Goal: Book appointment/travel/reservation

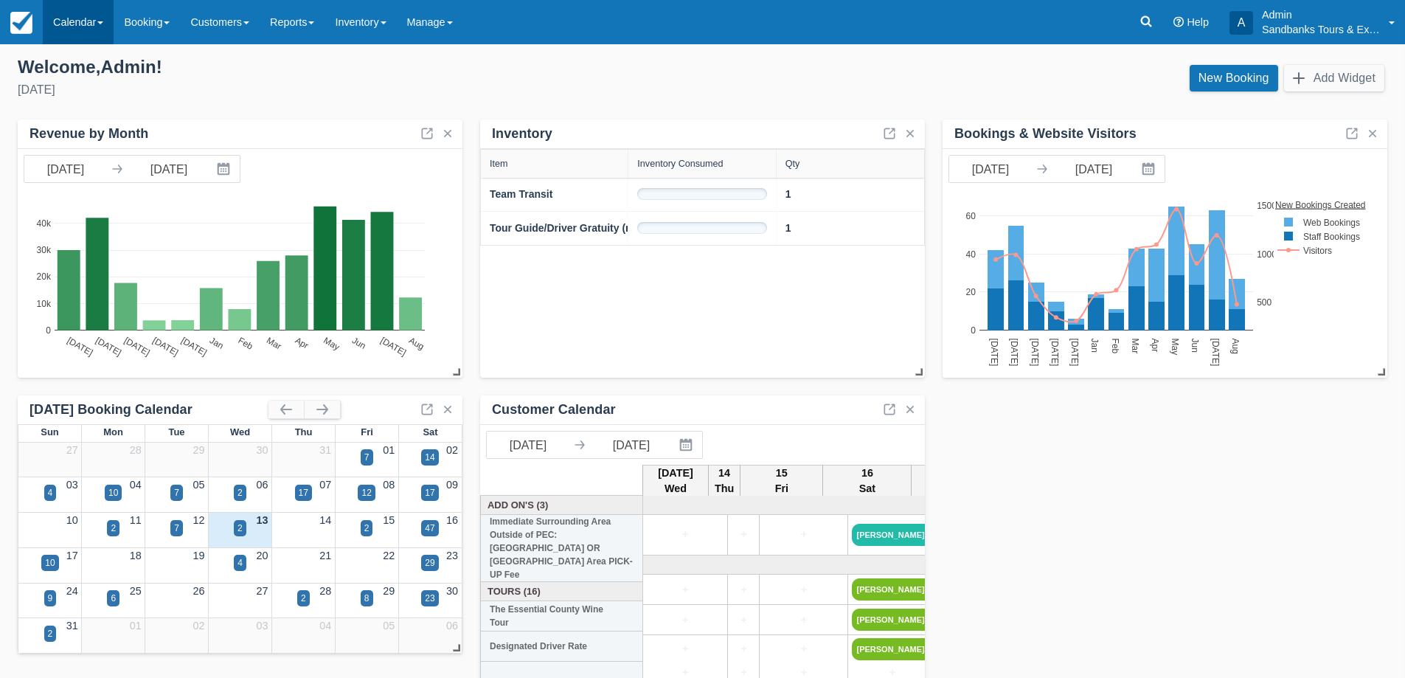
click at [99, 8] on link "Calendar" at bounding box center [78, 22] width 71 height 44
drag, startPoint x: 75, startPoint y: 64, endPoint x: 655, endPoint y: 116, distance: 581.9
click at [75, 65] on link "Booking" at bounding box center [102, 63] width 117 height 31
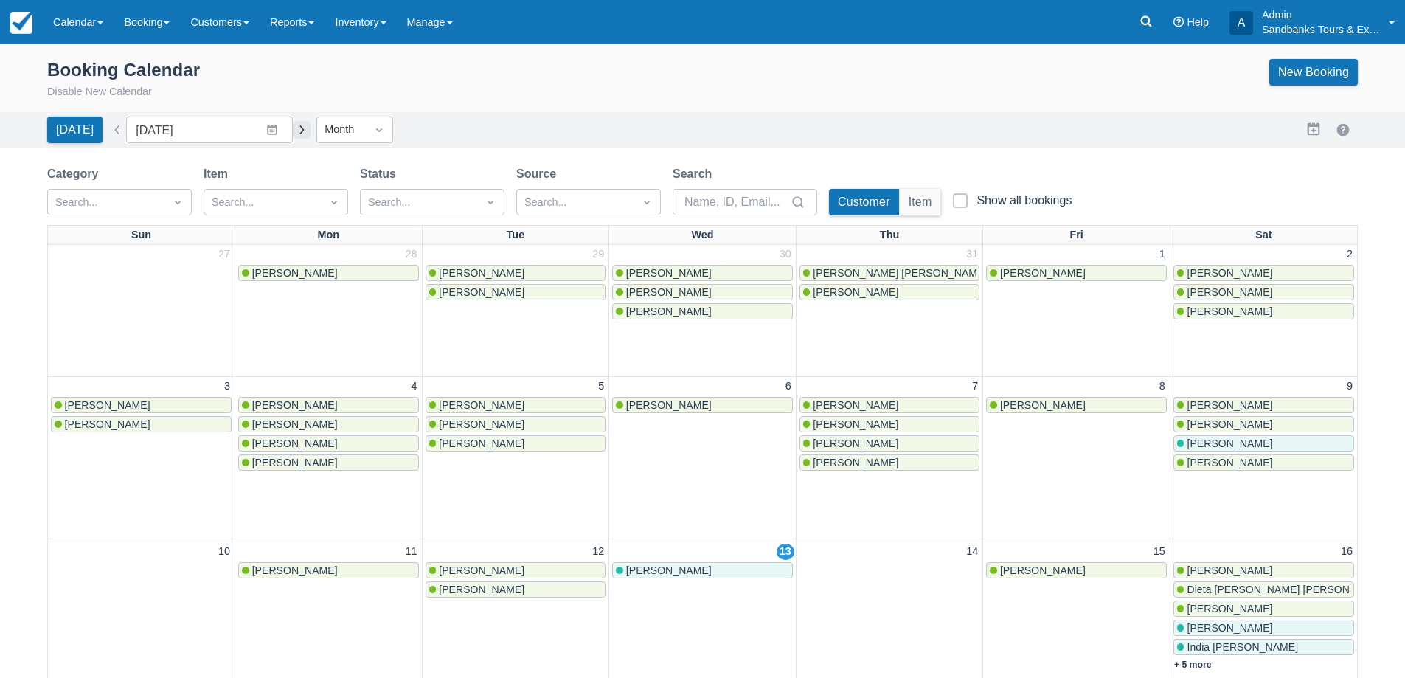
click at [293, 134] on button "button" at bounding box center [302, 130] width 18 height 18
type input "[DATE]"
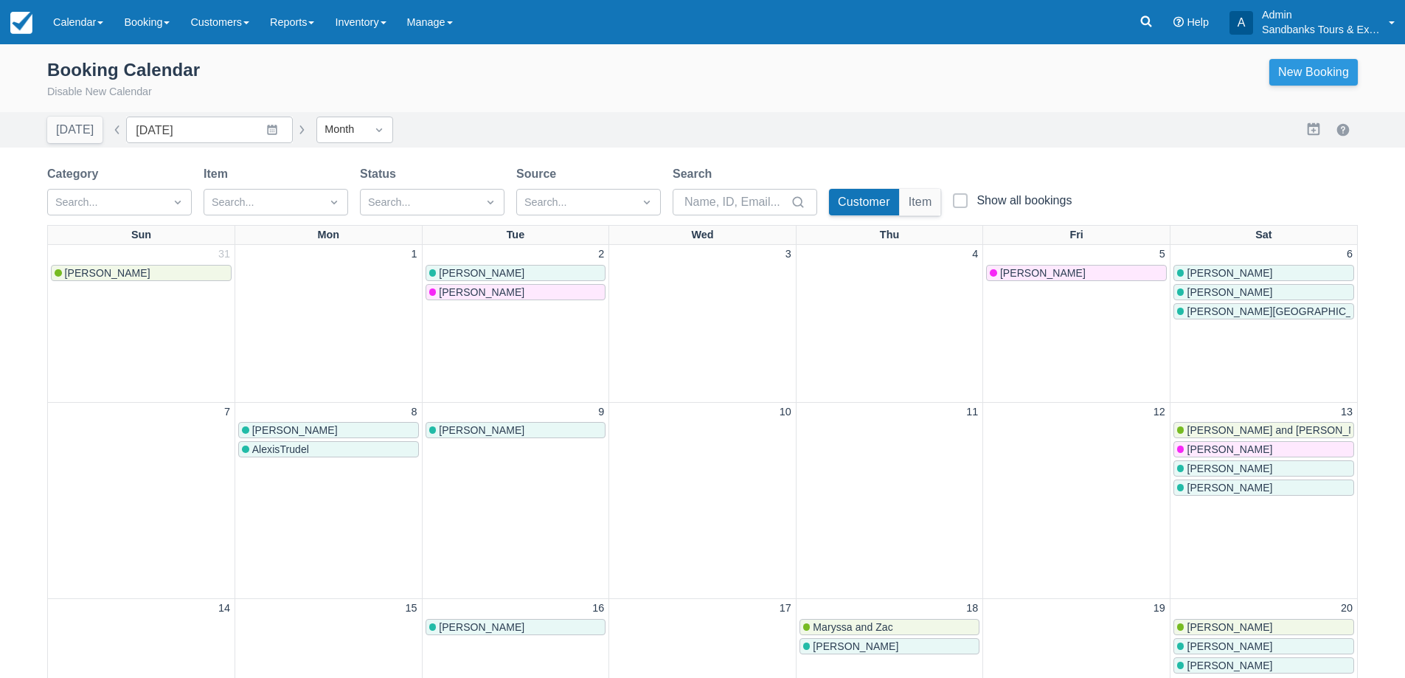
click at [1290, 73] on link "New Booking" at bounding box center [1313, 72] width 88 height 27
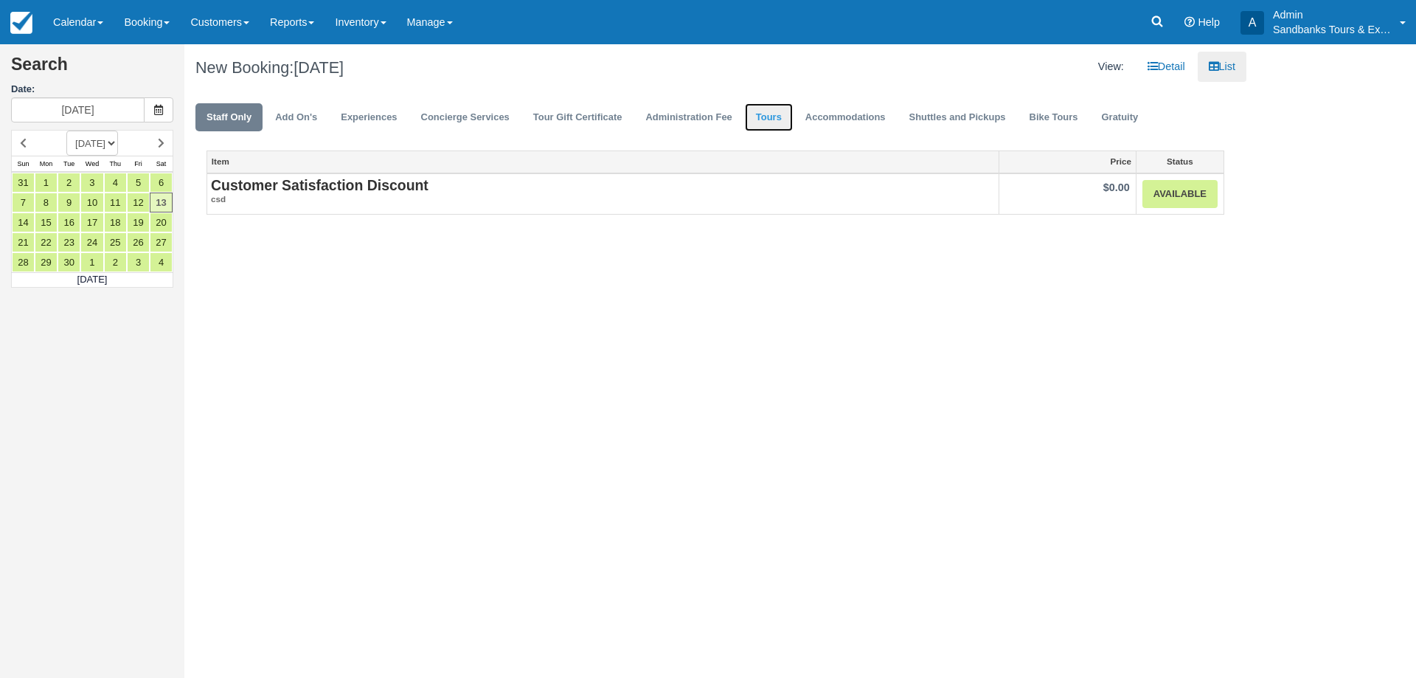
click at [757, 111] on link "Tours" at bounding box center [769, 117] width 48 height 29
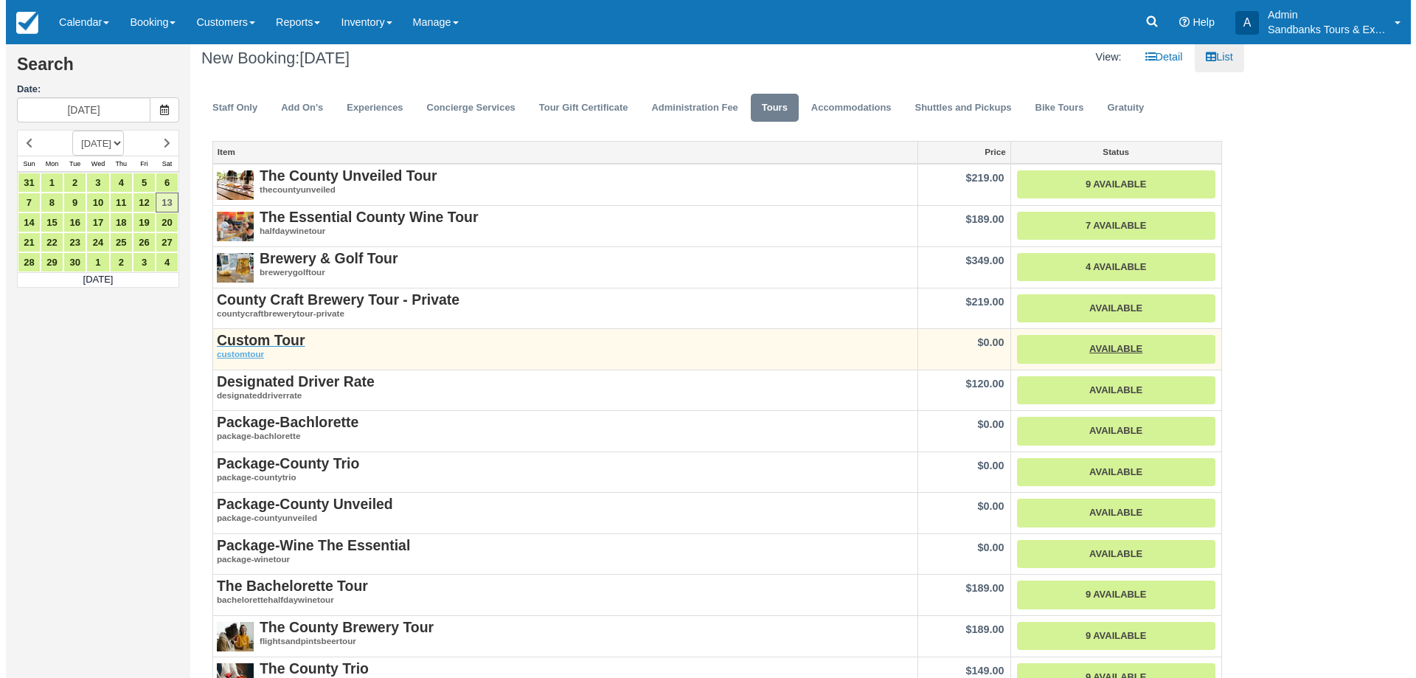
scroll to position [147, 0]
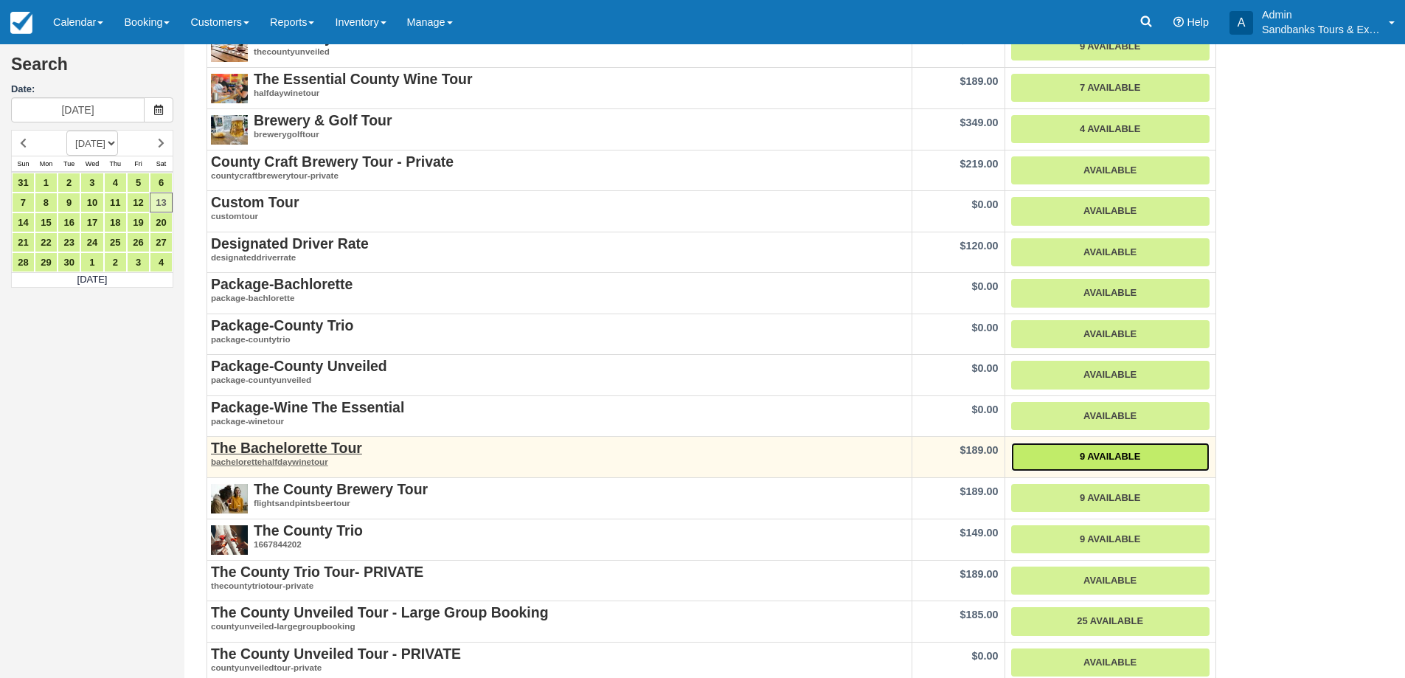
click at [1105, 450] on link "9 Available" at bounding box center [1110, 456] width 198 height 29
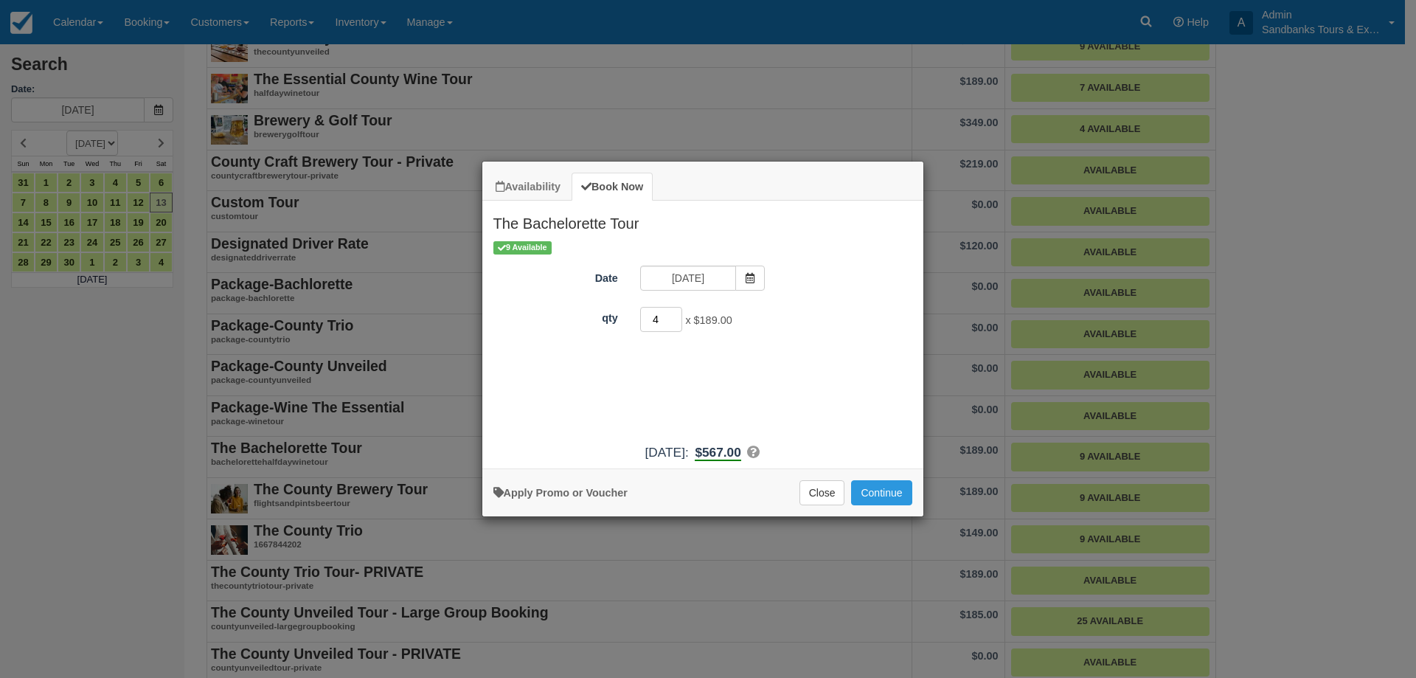
click at [674, 317] on input "4" at bounding box center [661, 319] width 43 height 25
click at [674, 317] on input "5" at bounding box center [661, 319] width 43 height 25
click at [674, 317] on input "6" at bounding box center [661, 319] width 43 height 25
type input "7"
click at [674, 317] on input "7" at bounding box center [661, 319] width 43 height 25
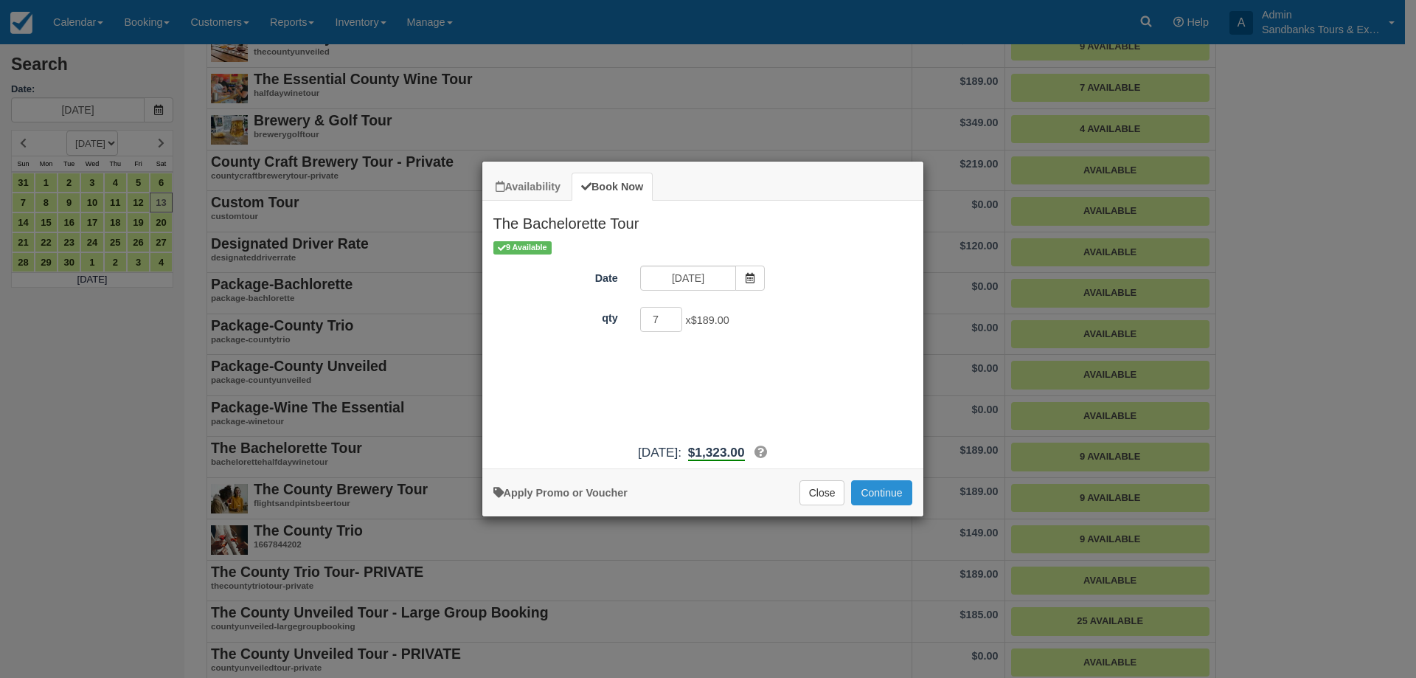
click at [897, 501] on button "Continue" at bounding box center [881, 492] width 60 height 25
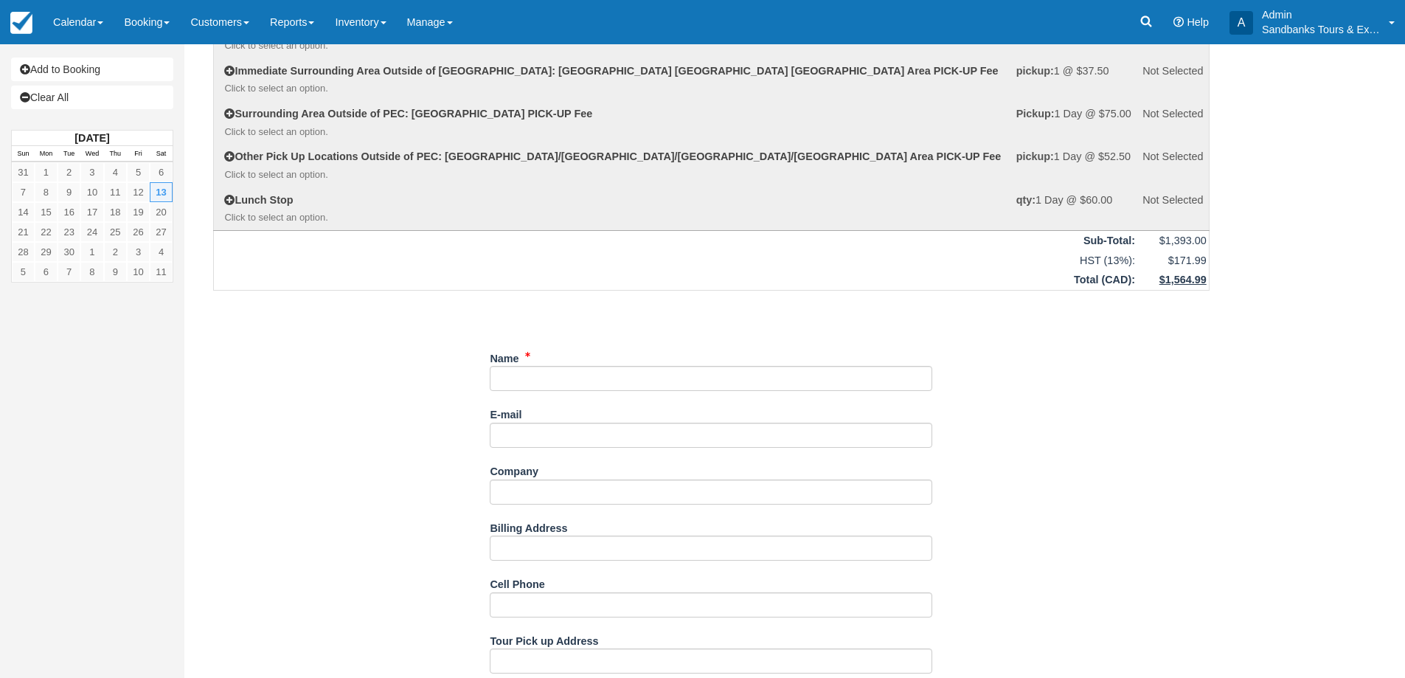
scroll to position [221, 0]
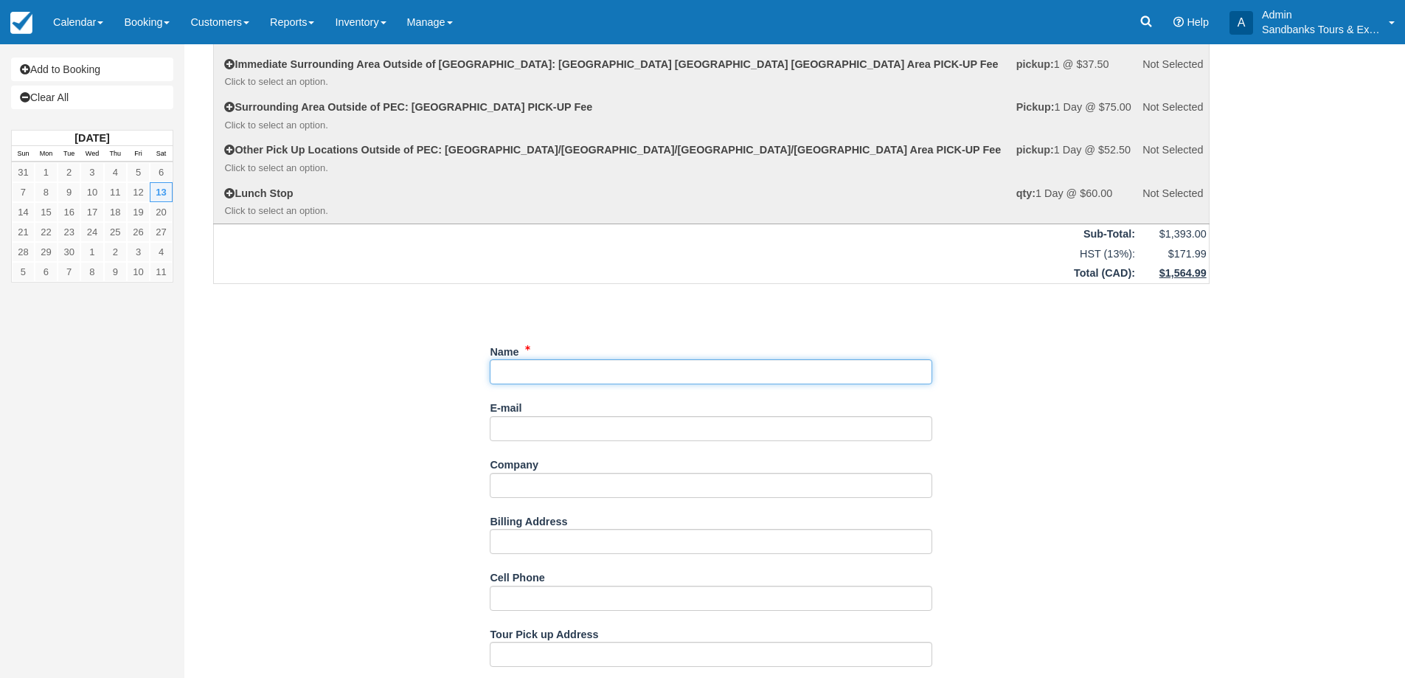
click at [543, 365] on input "Name" at bounding box center [711, 371] width 442 height 25
click at [515, 376] on input "Name" at bounding box center [711, 371] width 442 height 25
type input "Elijah Graham"
click at [666, 400] on div "E-mail Did you mean ?" at bounding box center [711, 418] width 442 height 46
click at [582, 444] on div "E-mail Did you mean ?" at bounding box center [711, 423] width 442 height 57
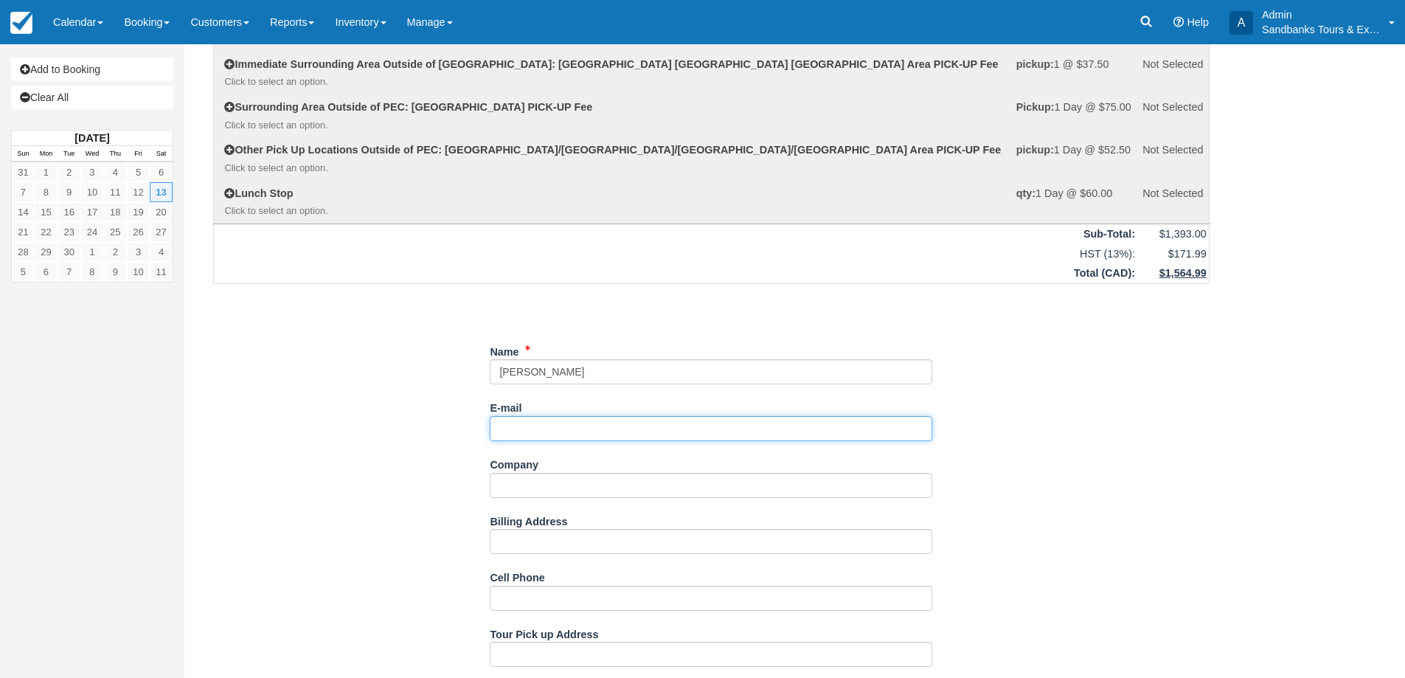
click at [591, 439] on input "E-mail" at bounding box center [711, 428] width 442 height 25
type input "d"
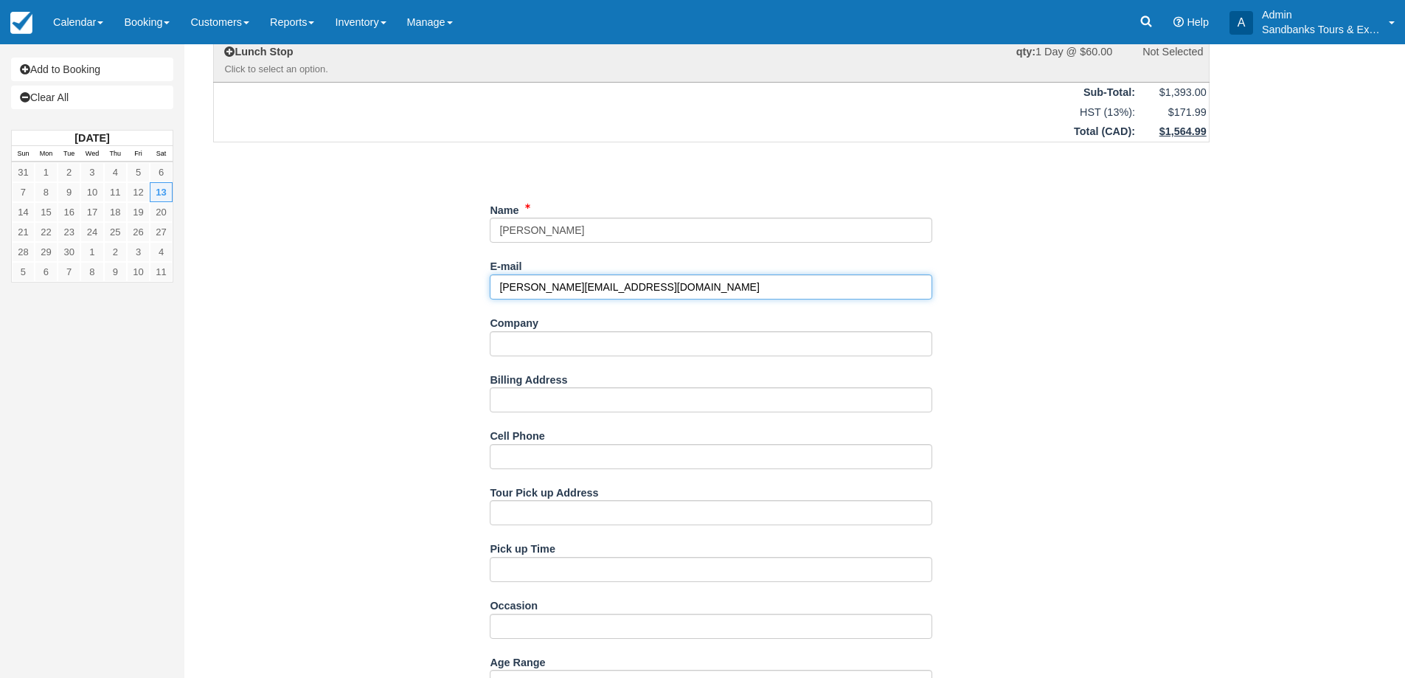
scroll to position [516, 0]
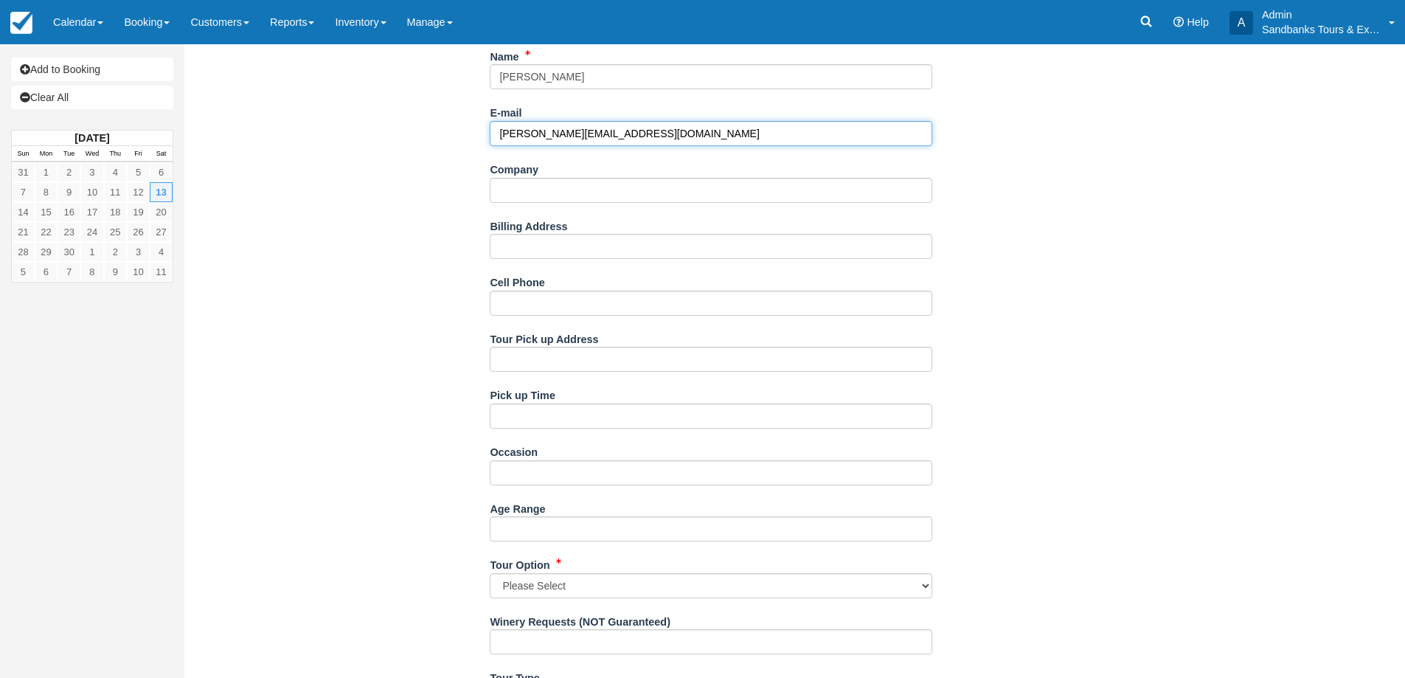
type input "daniela@ecdesignbuild.ca"
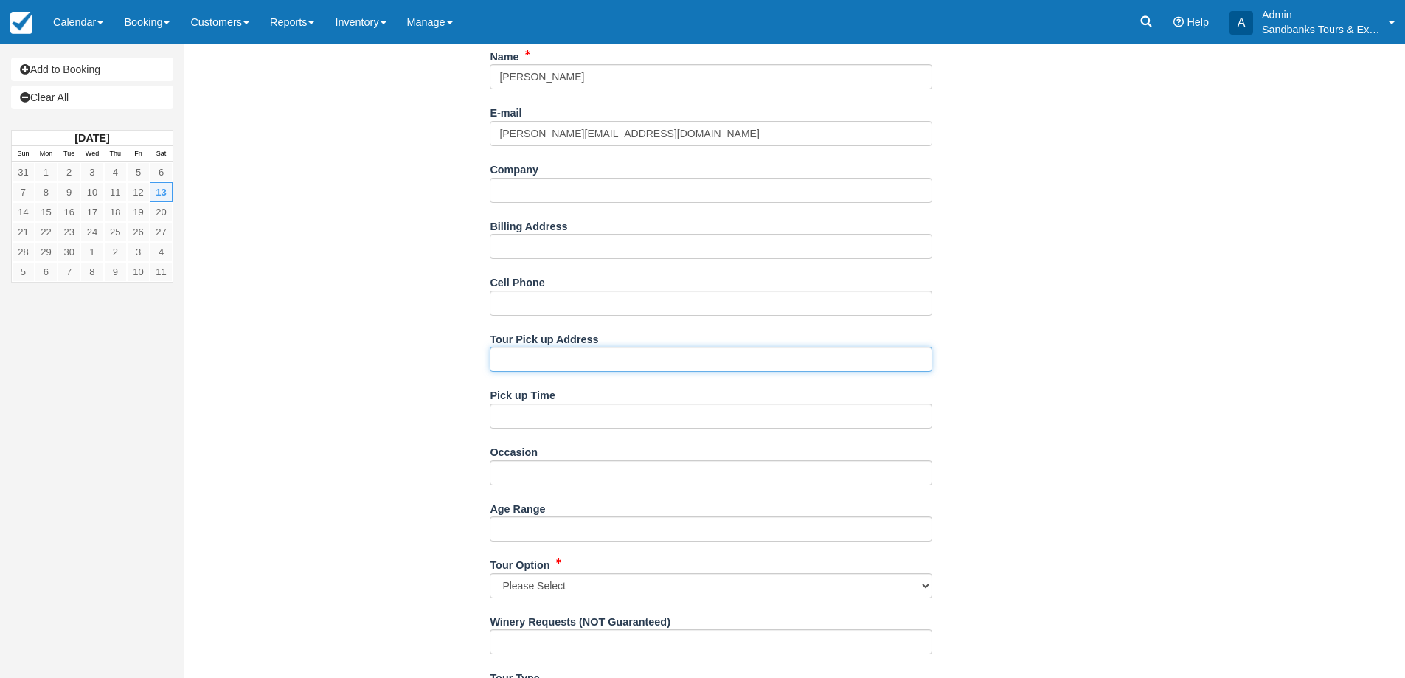
click at [546, 358] on input "Tour Pick up Address" at bounding box center [711, 359] width 442 height 25
type input "l"
type input "Later"
click at [546, 358] on input "Later" at bounding box center [711, 359] width 442 height 25
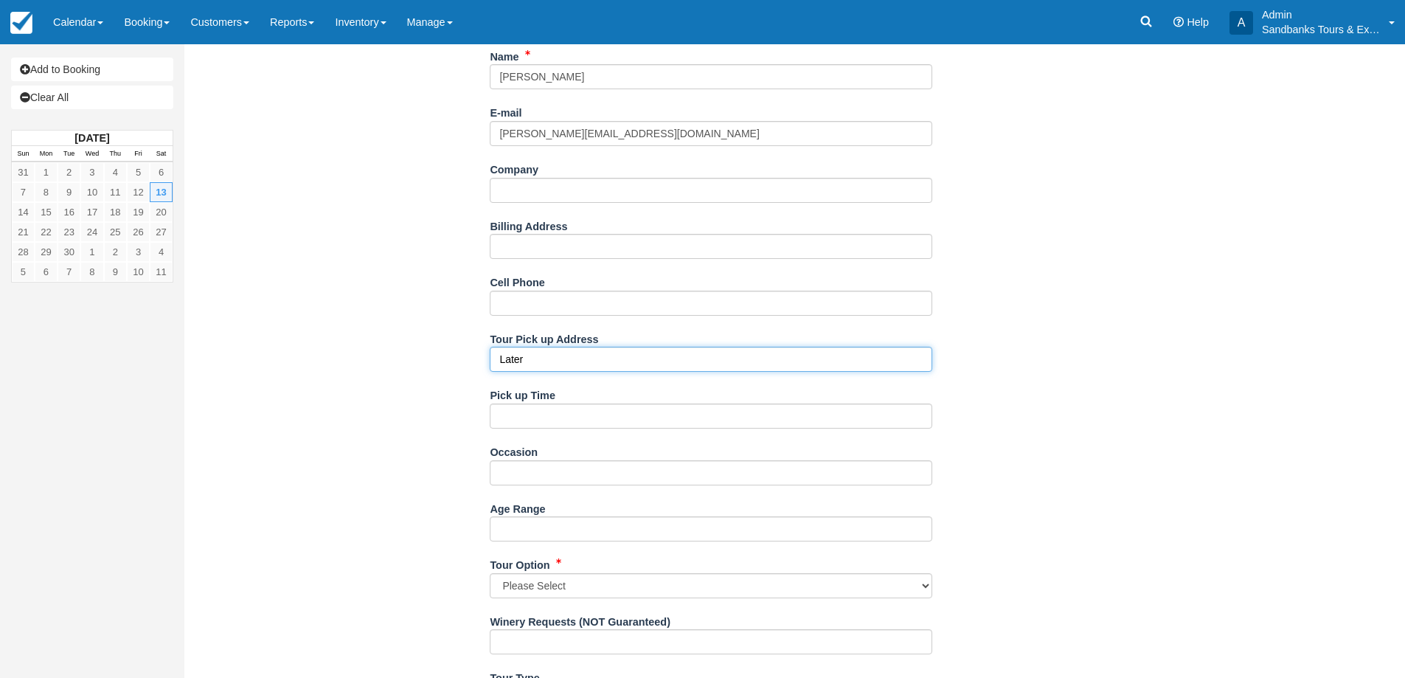
click at [546, 358] on input "Later" at bounding box center [711, 359] width 442 height 25
type input "East Lake Cottages"
click at [341, 375] on div "Item Rate Amount The Bachelorette Tour Sat Sept 13, 2025 qty: 7 @ $189.00 $1,32…" at bounding box center [711, 380] width 1032 height 1610
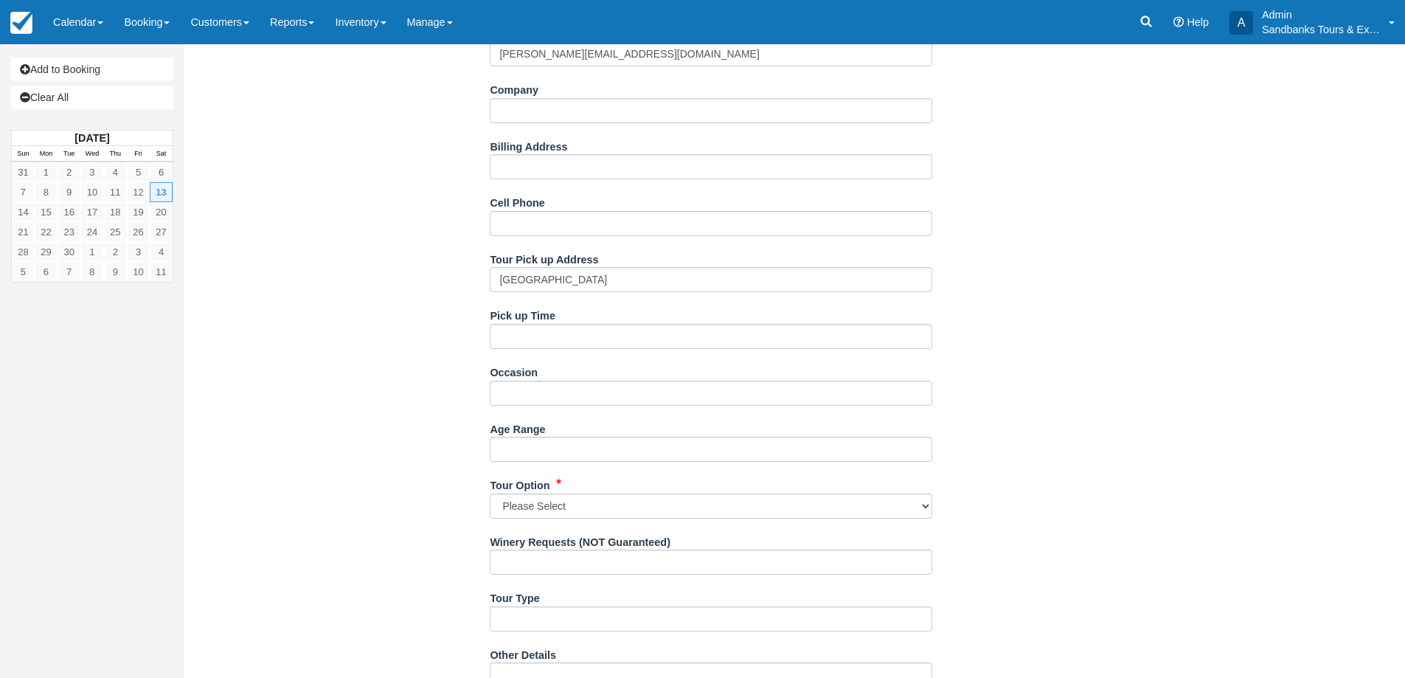
scroll to position [590, 0]
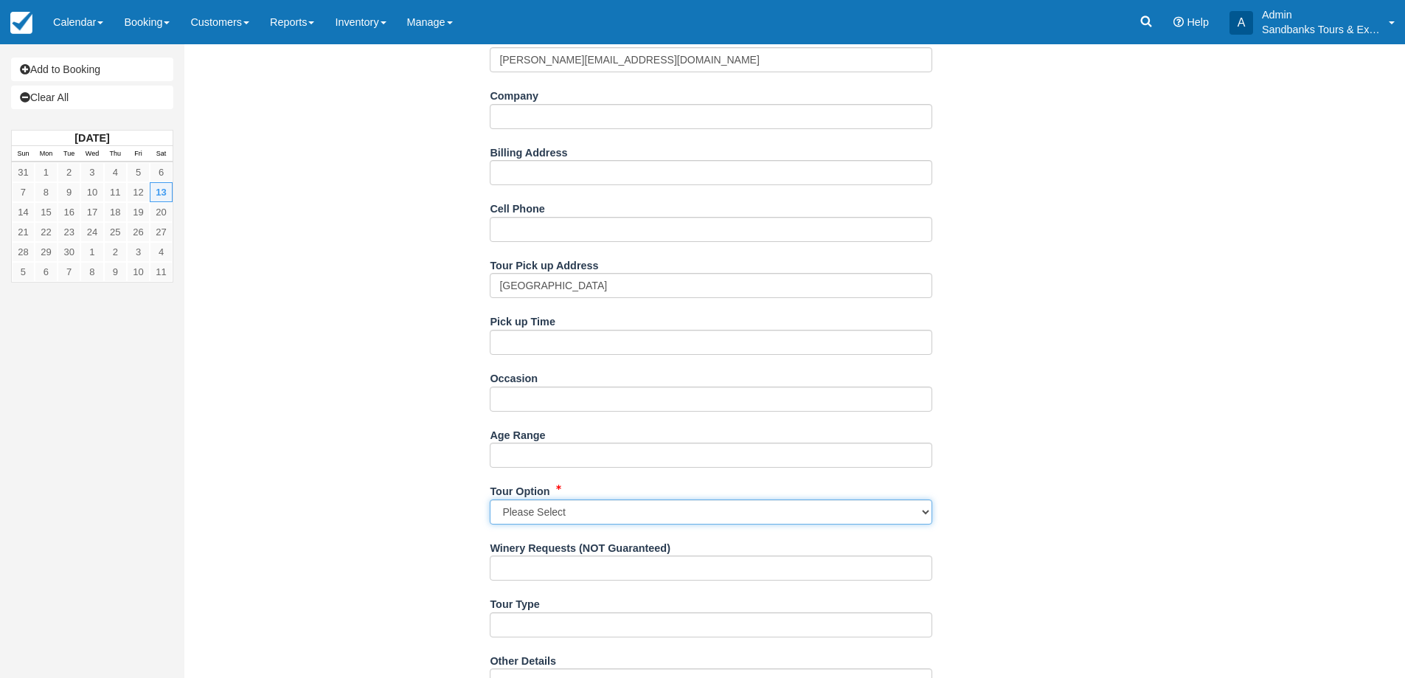
click at [562, 521] on select "Please Select Option 1: 4 Wineries Option 2: 3 Wineries, 1 Cidery Option 3: 2 W…" at bounding box center [711, 511] width 442 height 25
select select "Option 5: 2 Wineries, 1 Cidery, 1 Brewery"
click at [490, 499] on select "Please Select Option 1: 4 Wineries Option 2: 3 Wineries, 1 Cidery Option 3: 2 W…" at bounding box center [711, 511] width 442 height 25
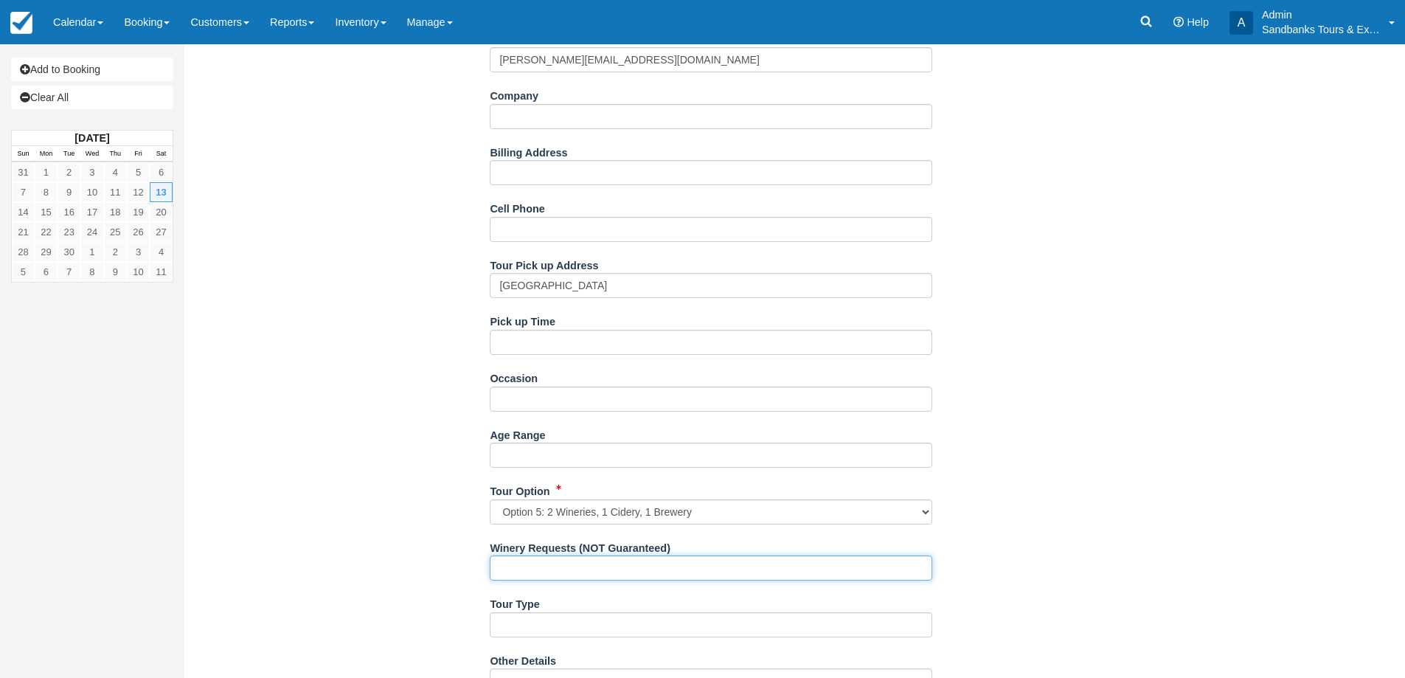
click at [586, 571] on input "Winery Requests (NOT Guaranteed)" at bounding box center [711, 567] width 442 height 25
type input "Harwood, Loch Mor, Beer Style"
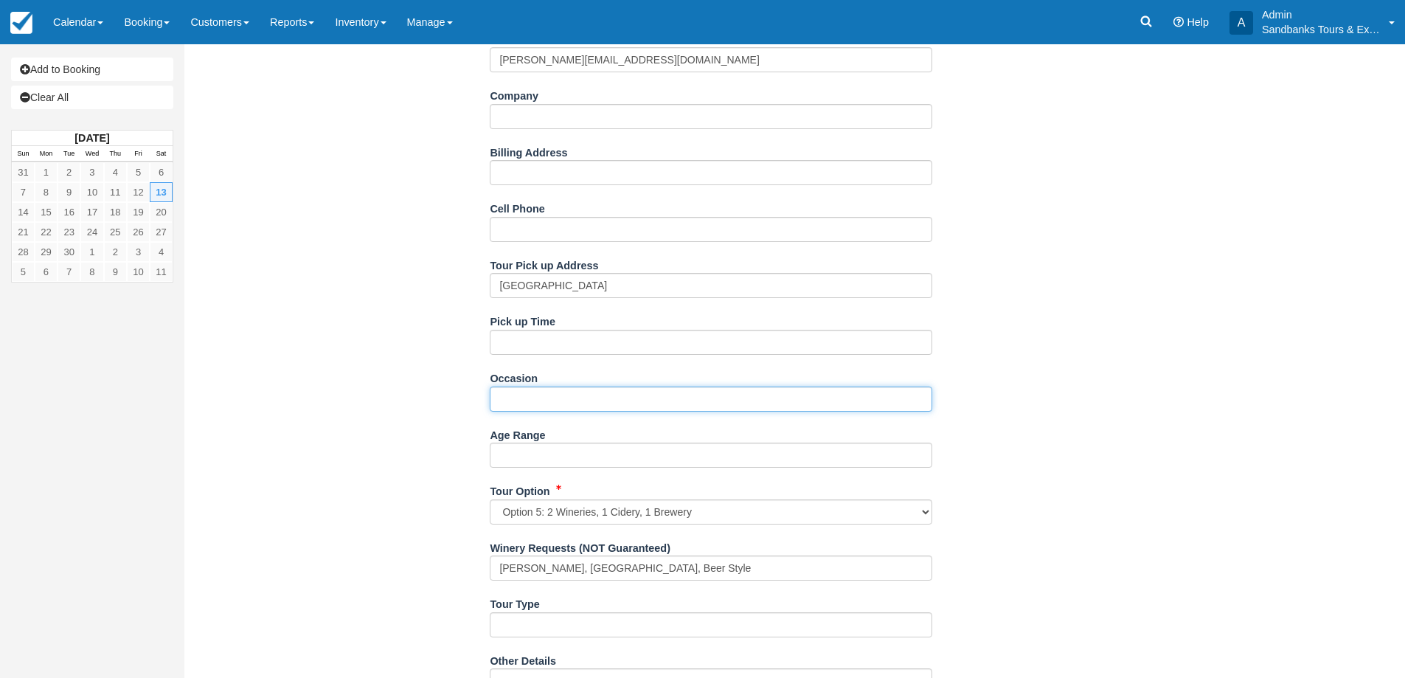
click at [524, 403] on input "Occasion" at bounding box center [711, 398] width 442 height 25
type input "60th Birthday - Darlene"
click at [364, 362] on div "Item Rate Amount The Bachelorette Tour Sat Sept 13, 2025 qty: 7 @ $189.00 $1,32…" at bounding box center [711, 307] width 1032 height 1610
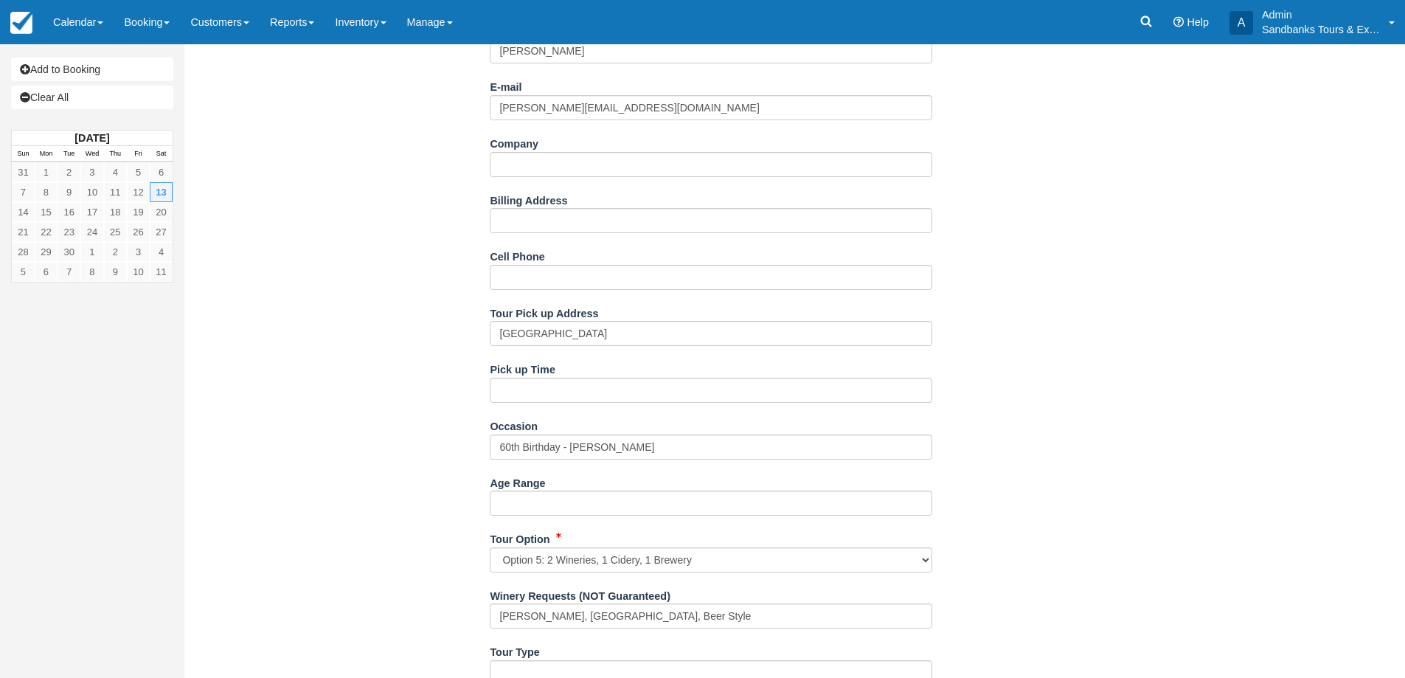
scroll to position [516, 0]
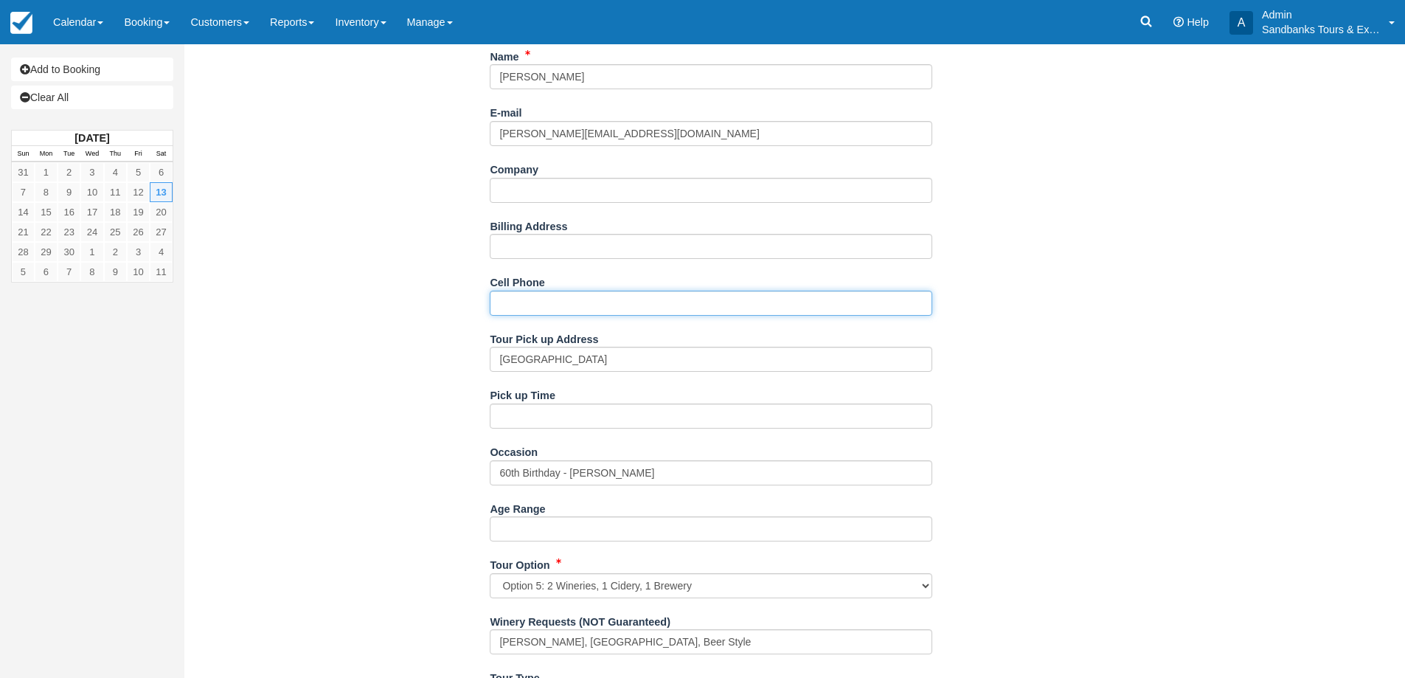
click at [539, 302] on input "Cell Phone" at bounding box center [711, 303] width 442 height 25
type input "289-251-5291"
click at [465, 408] on div "Item Rate Amount The Bachelorette Tour Sat Sept 13, 2025 qty: 7 @ $189.00 $1,32…" at bounding box center [711, 380] width 1032 height 1610
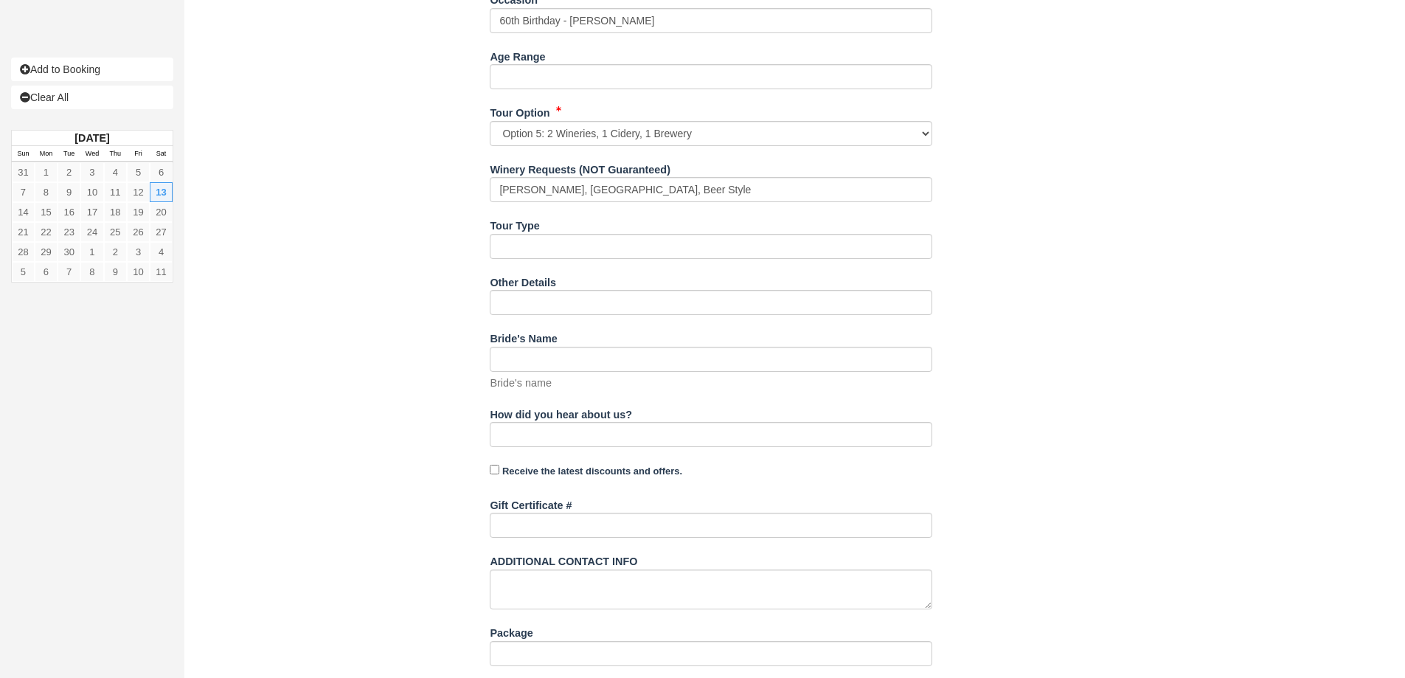
scroll to position [1060, 0]
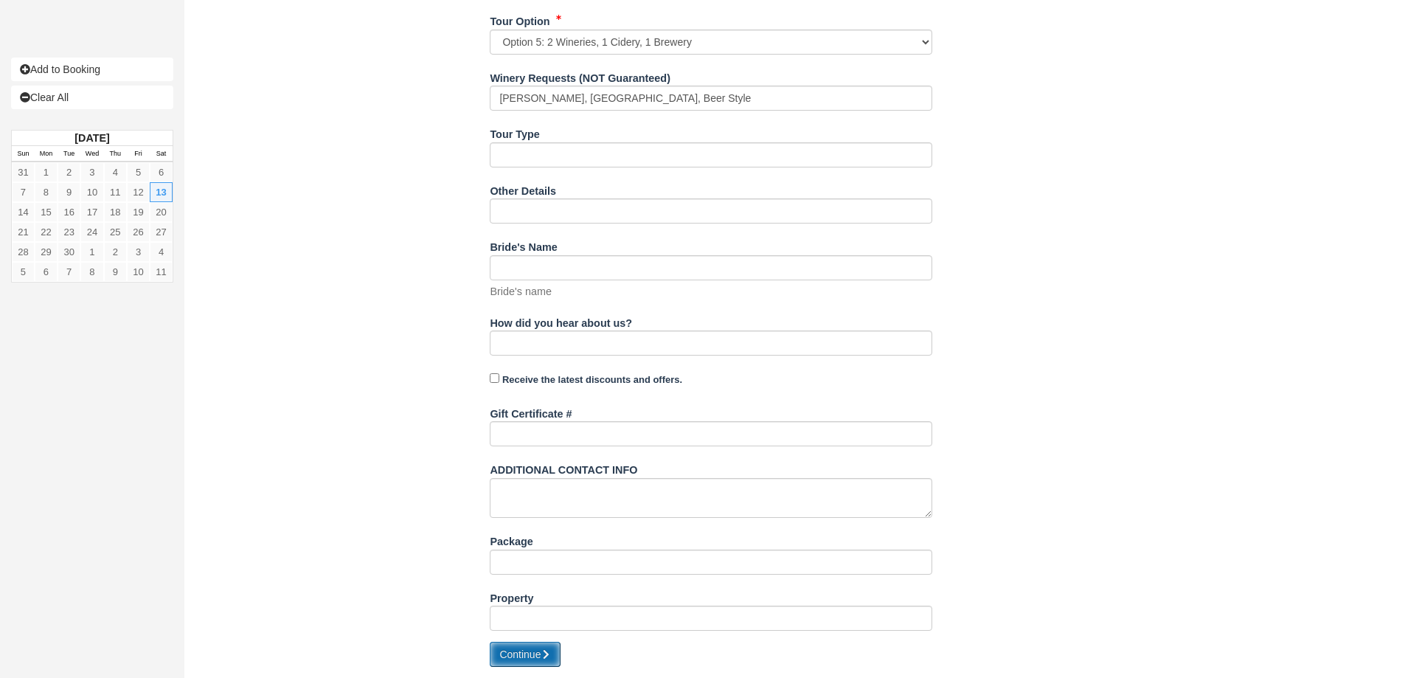
click at [542, 653] on button "Continue" at bounding box center [525, 654] width 71 height 25
click at [523, 654] on button "Processing..." at bounding box center [529, 654] width 79 height 25
click at [551, 654] on button "Processing..." at bounding box center [529, 654] width 79 height 25
click at [530, 656] on button "Processing..." at bounding box center [529, 654] width 79 height 25
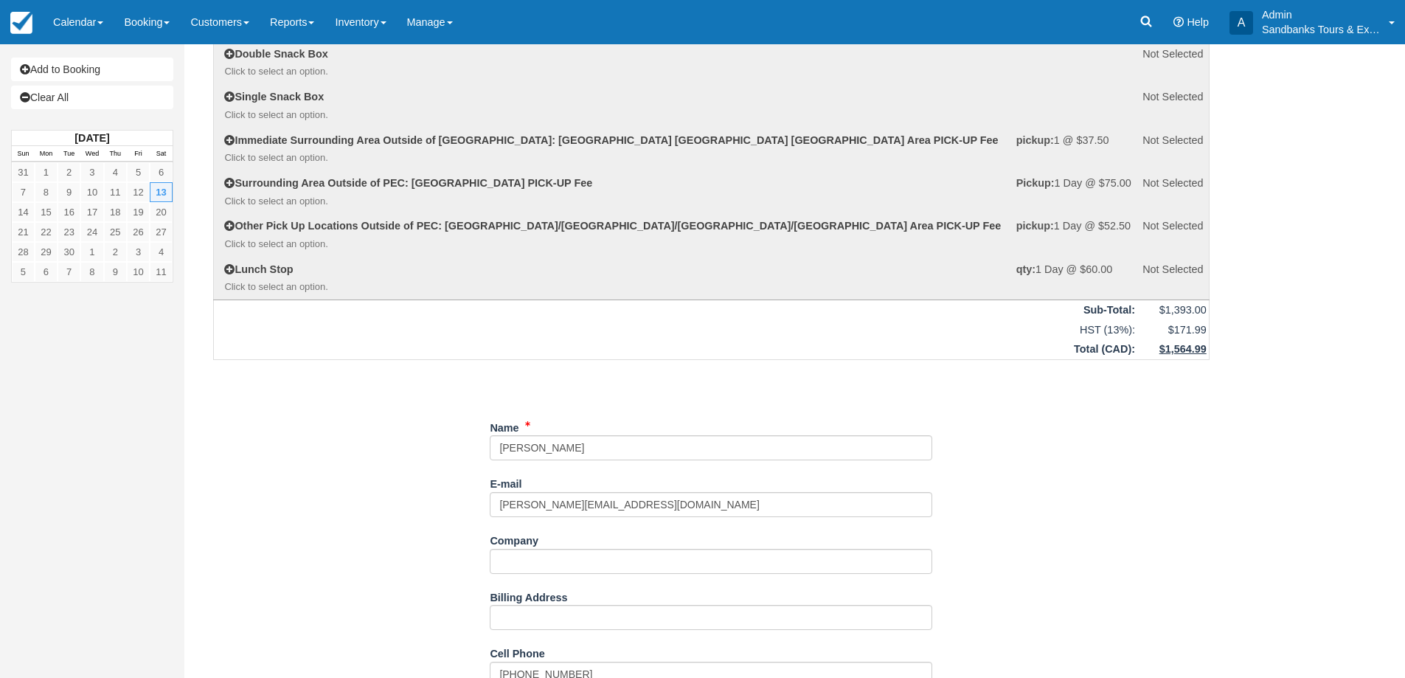
scroll to position [0, 0]
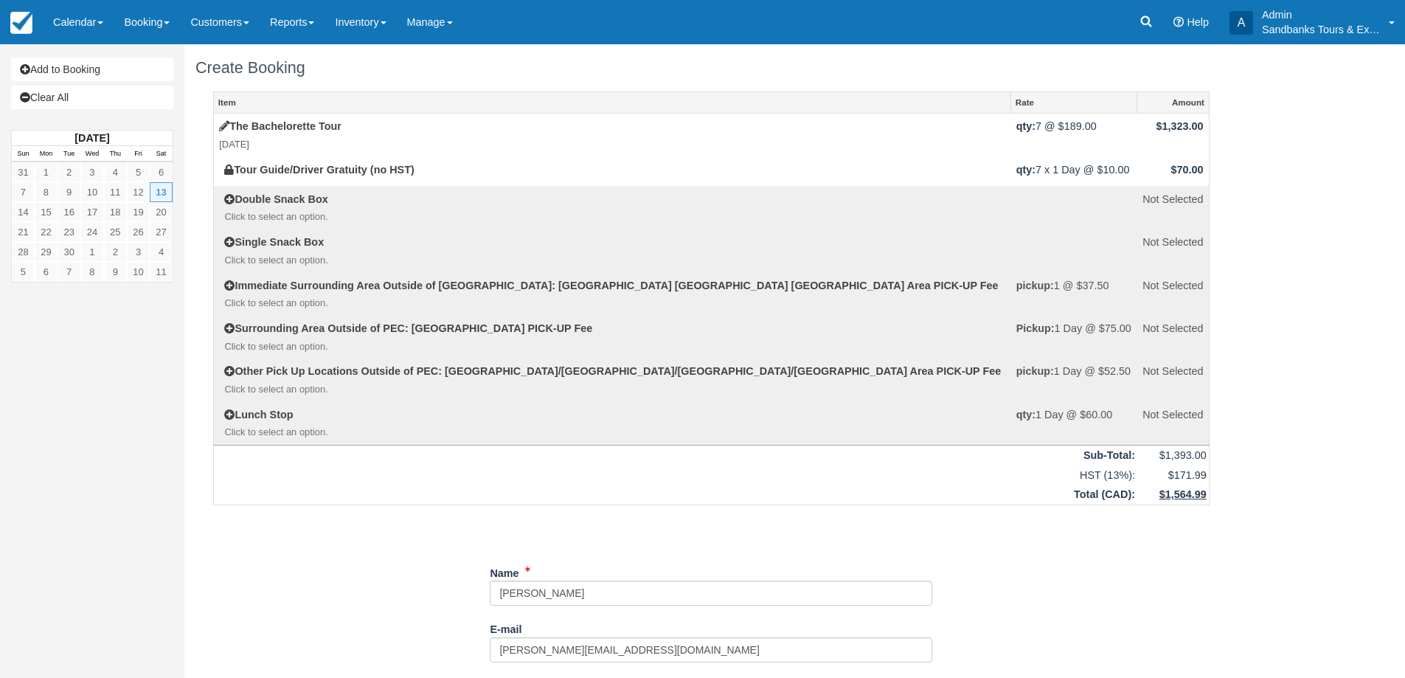
click at [1275, 332] on div "Add to Booking Clear All September 2025 Sun Mon Tue Wed Thu Fri Sat 31 1 2 3 4 …" at bounding box center [702, 360] width 1405 height 633
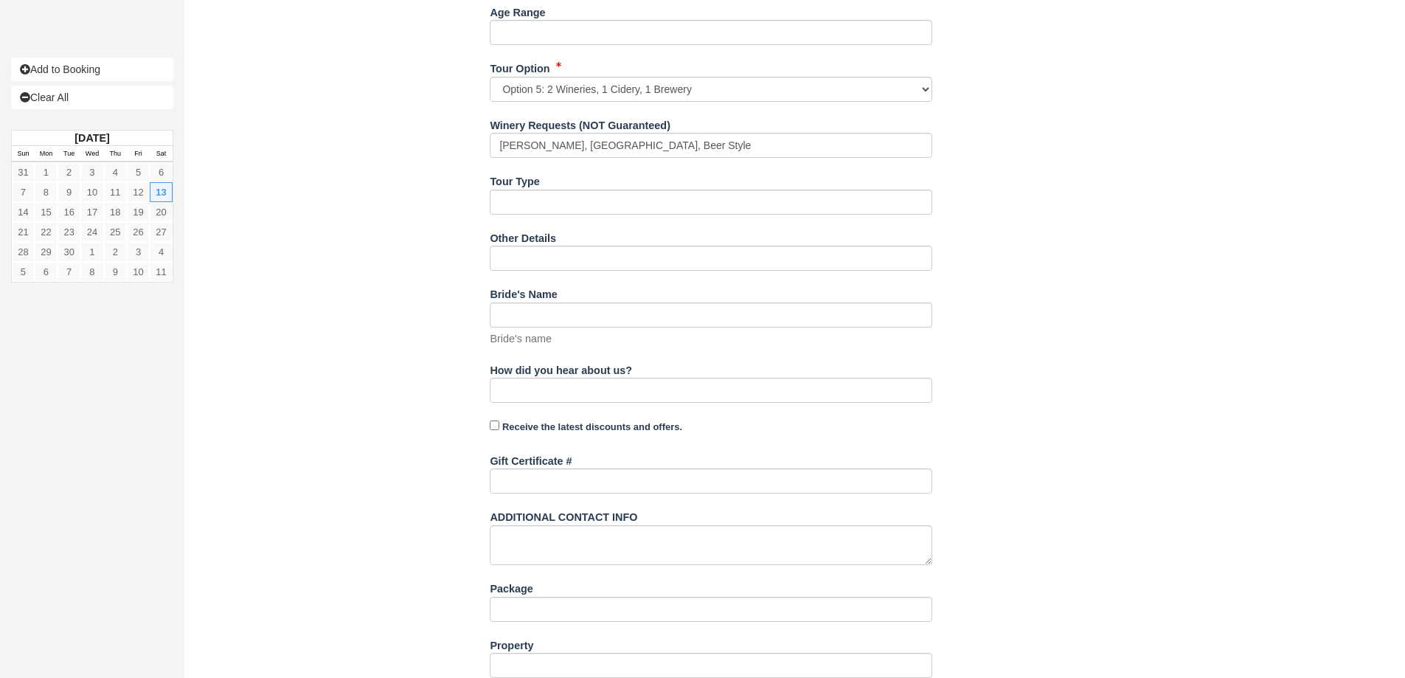
scroll to position [1060, 0]
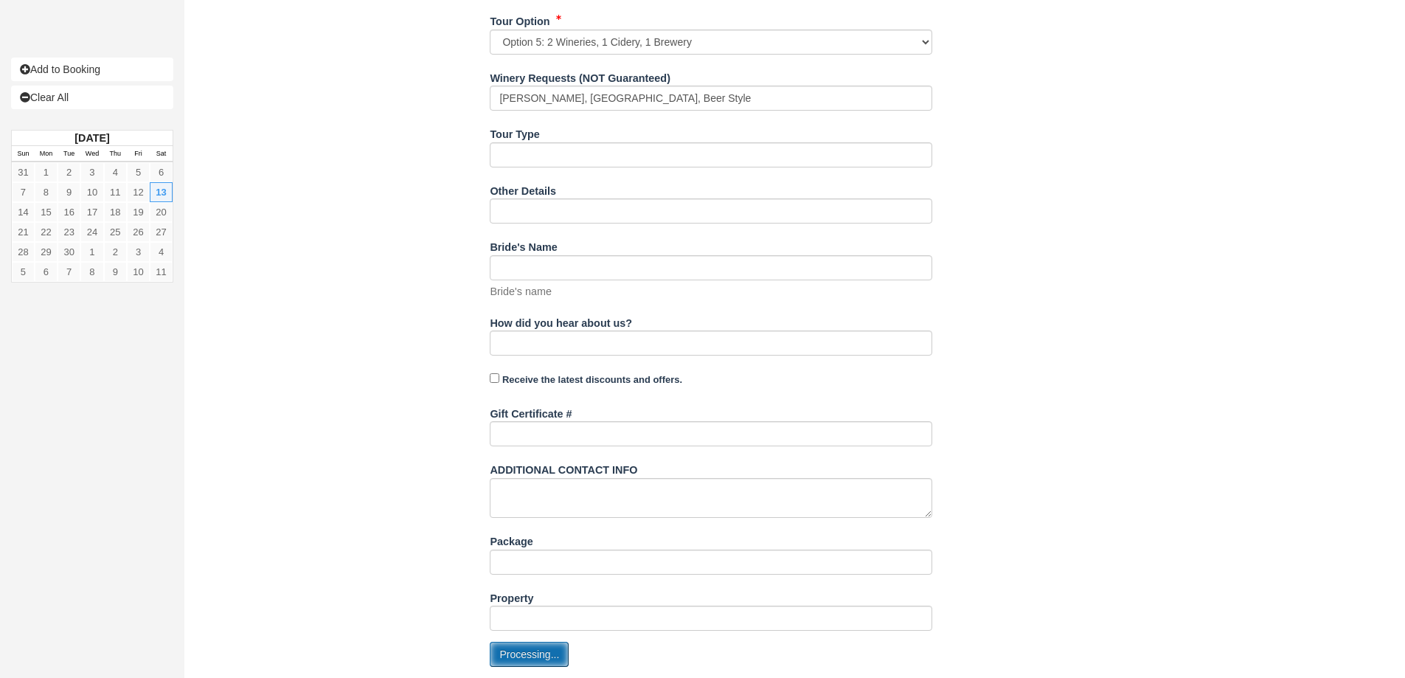
click at [516, 658] on button "Processing..." at bounding box center [529, 654] width 79 height 25
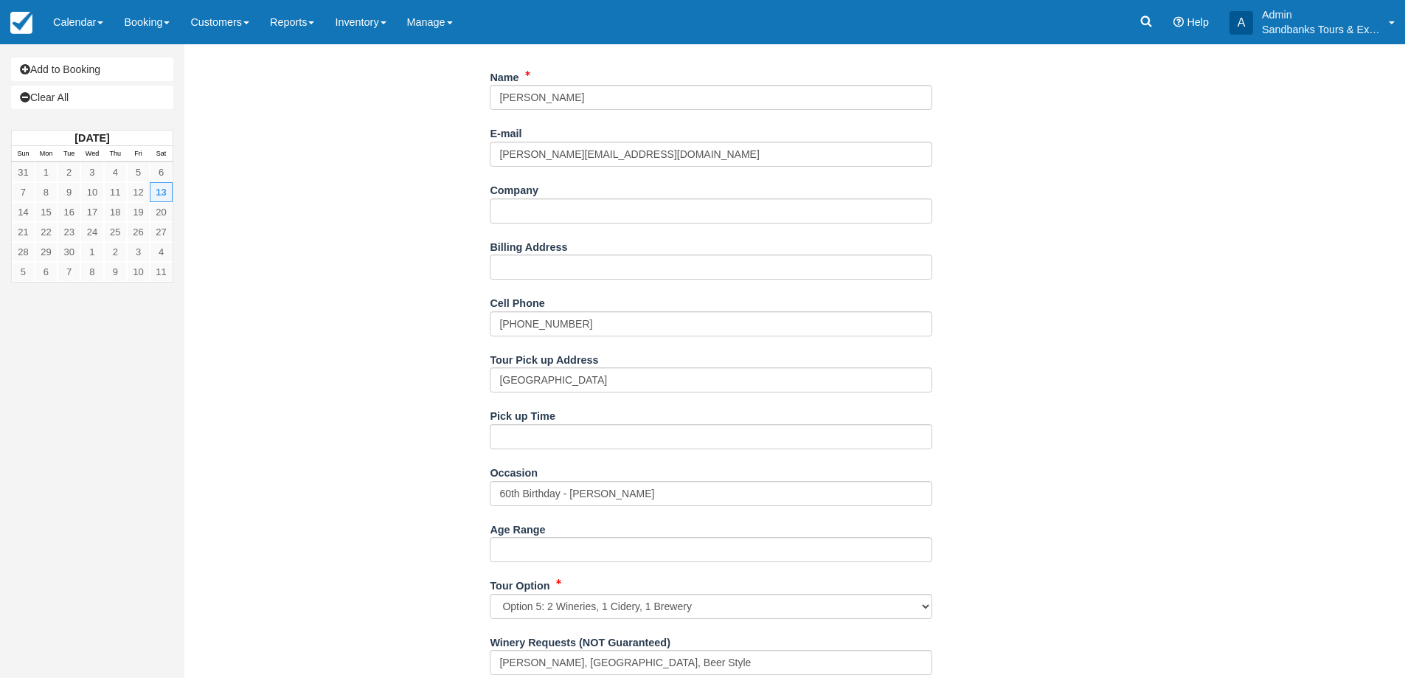
scroll to position [470, 0]
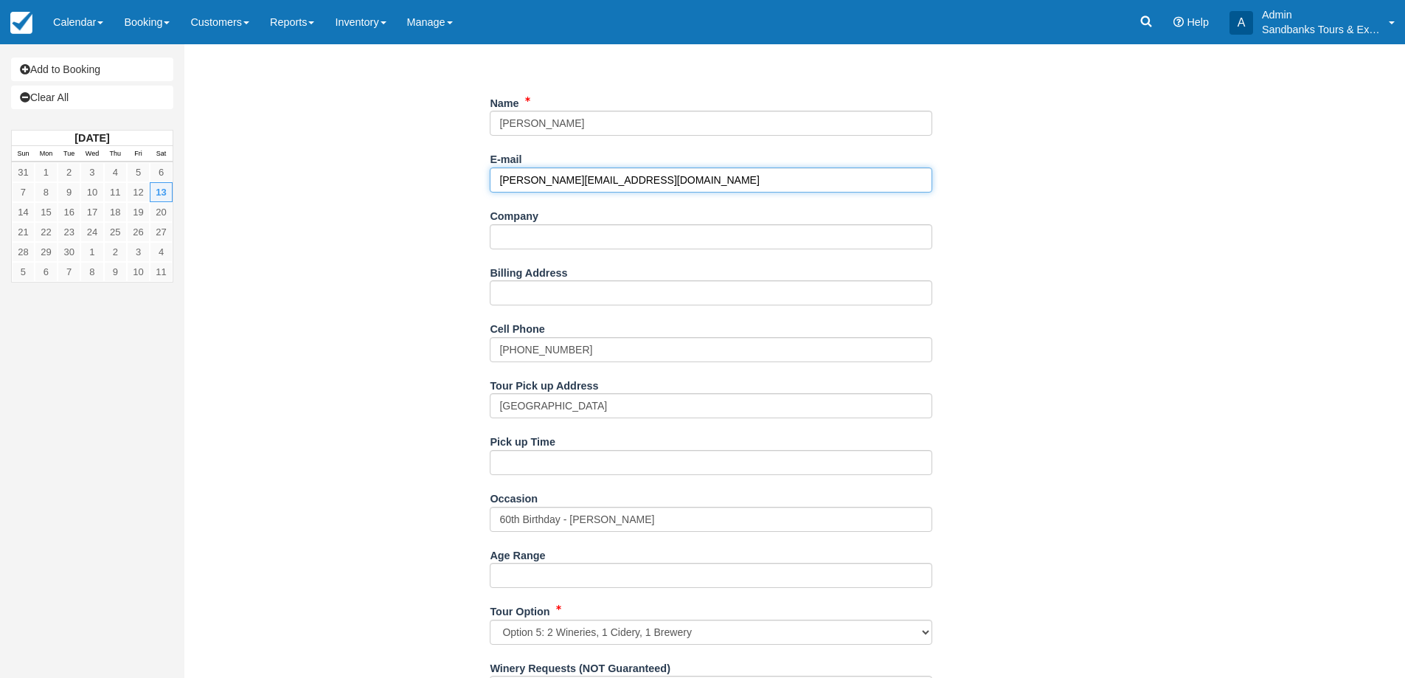
click at [591, 181] on input "daniela@ecdesignbuild.ca" at bounding box center [711, 179] width 442 height 25
click at [591, 180] on input "daniela@ecdesignbuild.ca" at bounding box center [711, 179] width 442 height 25
